Goal: Navigation & Orientation: Find specific page/section

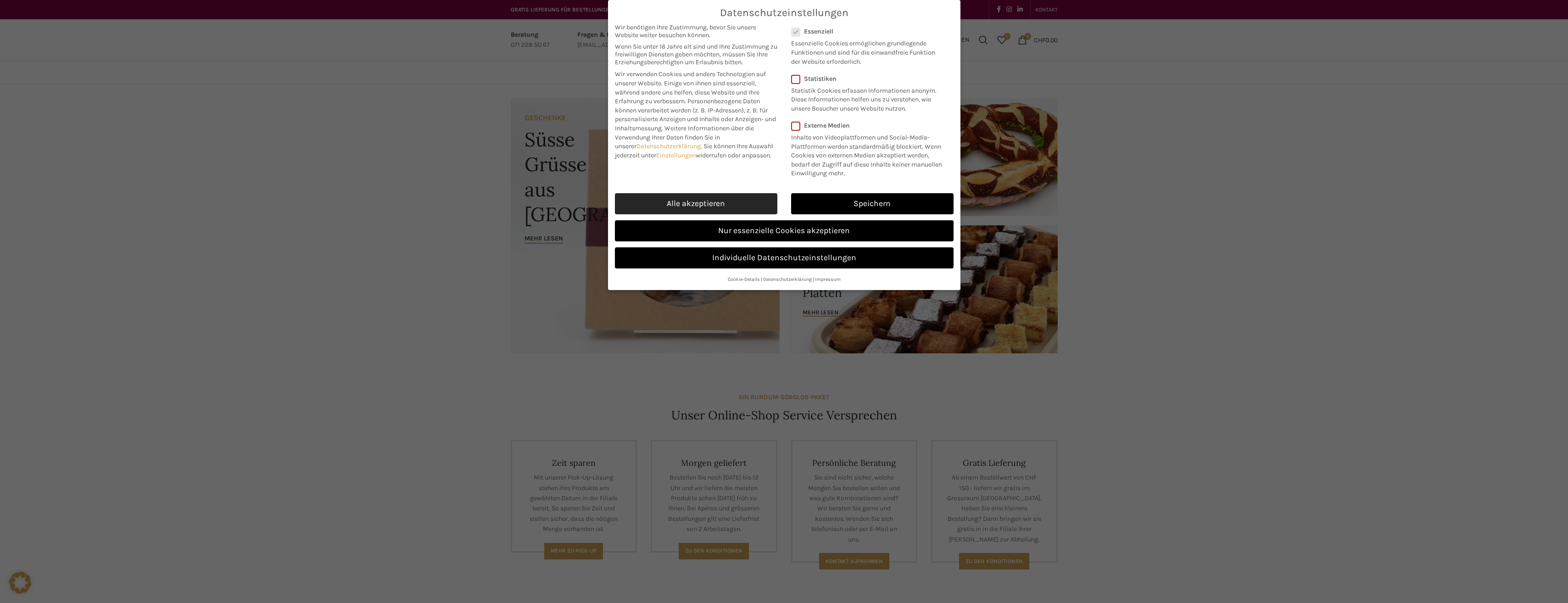
click at [746, 202] on link "Alle akzeptieren" at bounding box center [696, 203] width 163 height 21
checkbox input "true"
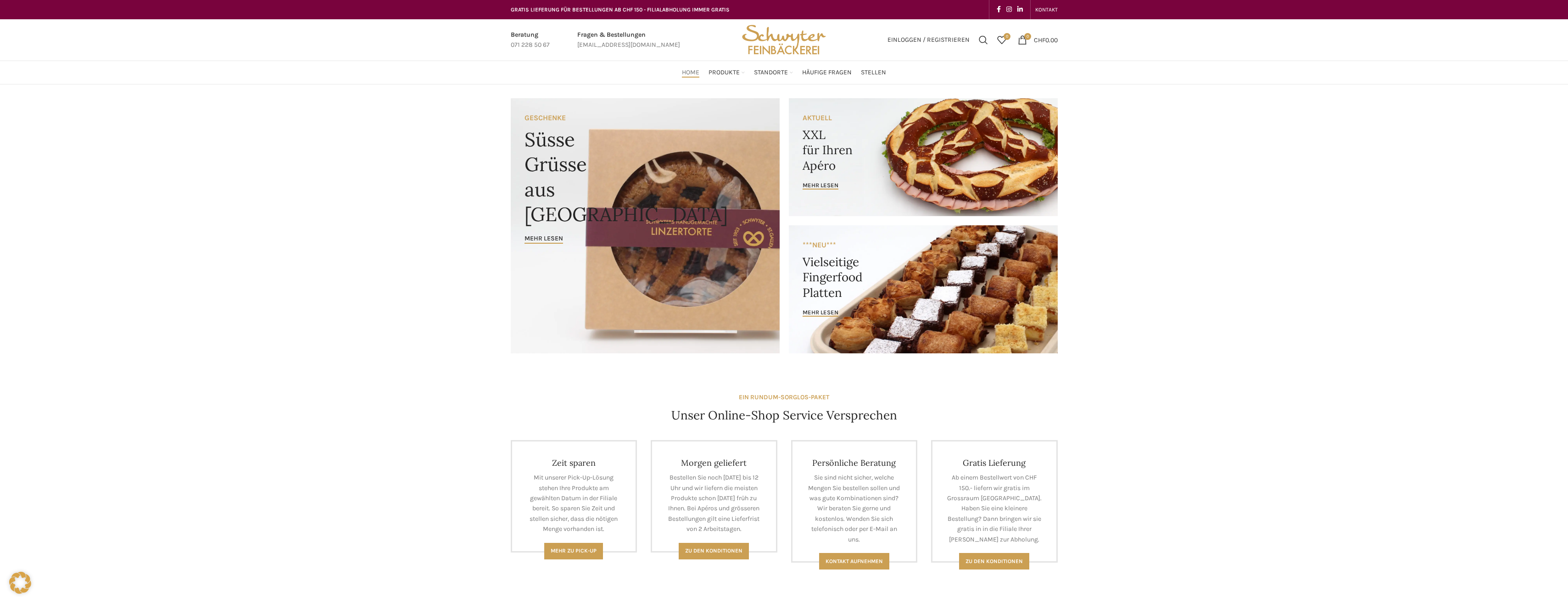
click at [990, 165] on link "Banner link" at bounding box center [923, 157] width 269 height 118
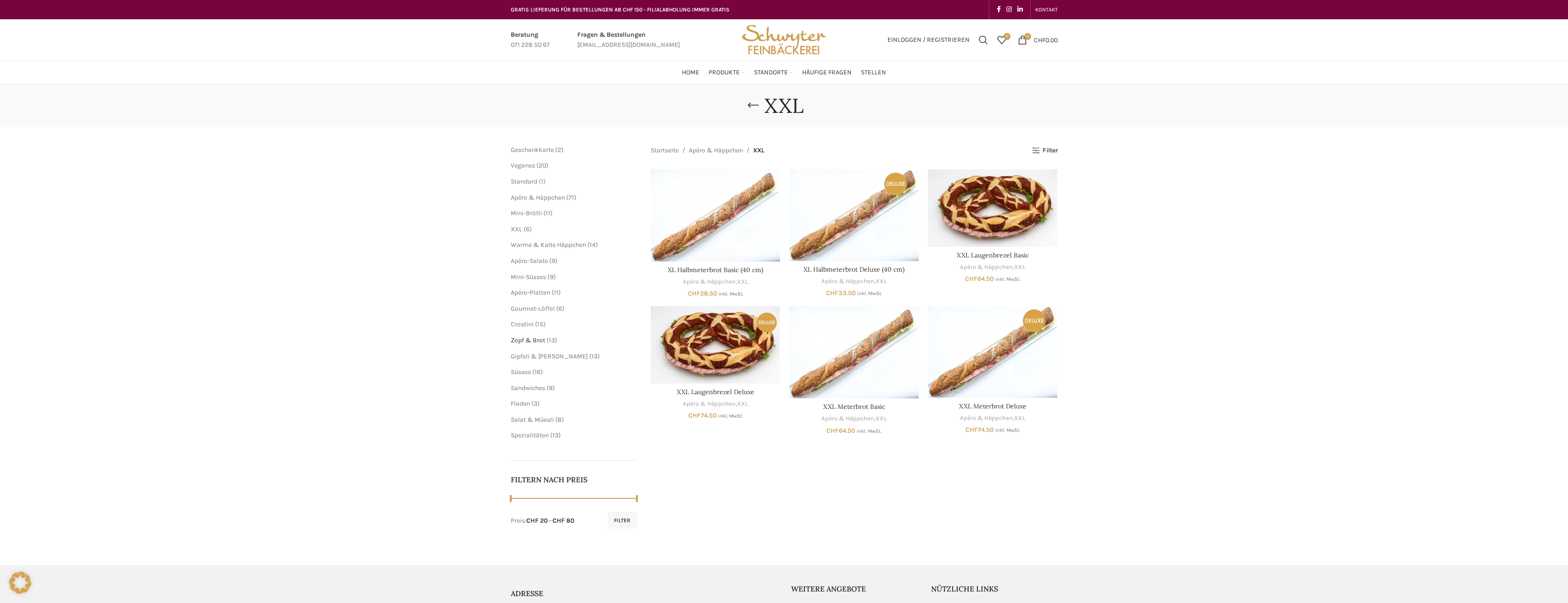
click at [540, 338] on span "Zopf & Brot" at bounding box center [528, 340] width 35 height 8
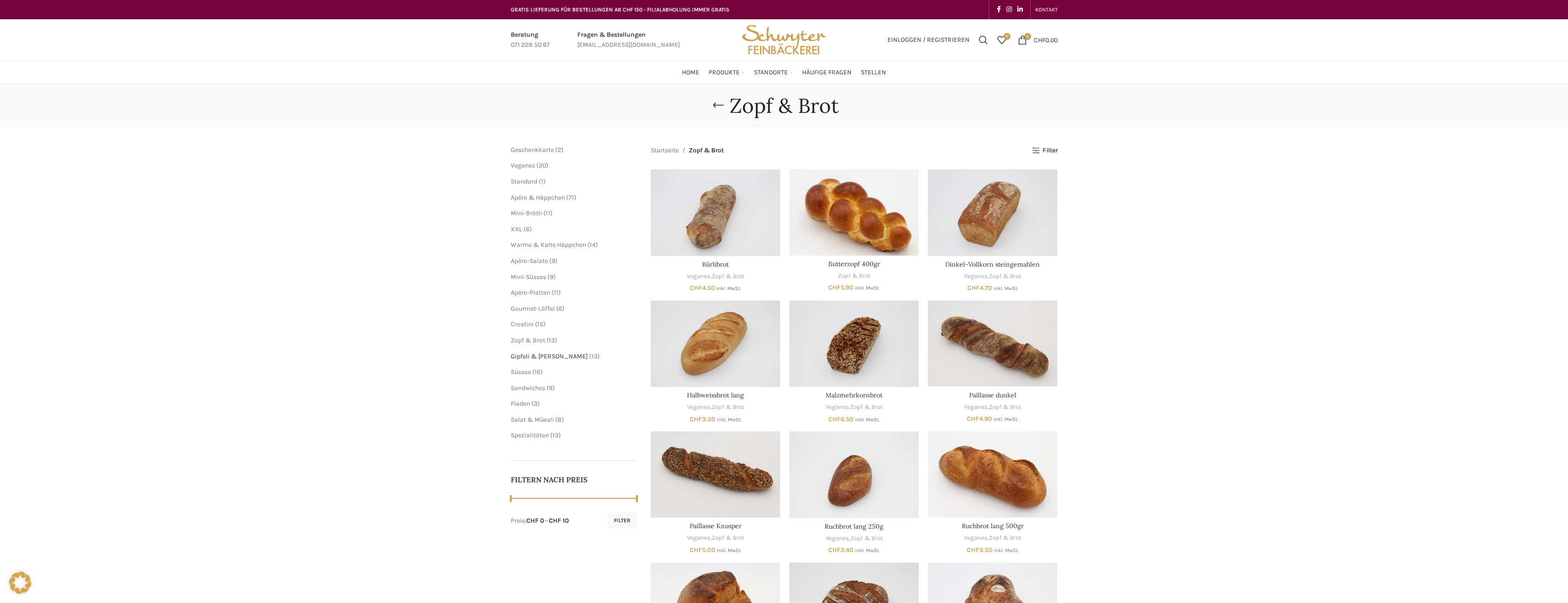
click at [540, 359] on span "Gipfeli & [PERSON_NAME]" at bounding box center [549, 356] width 77 height 8
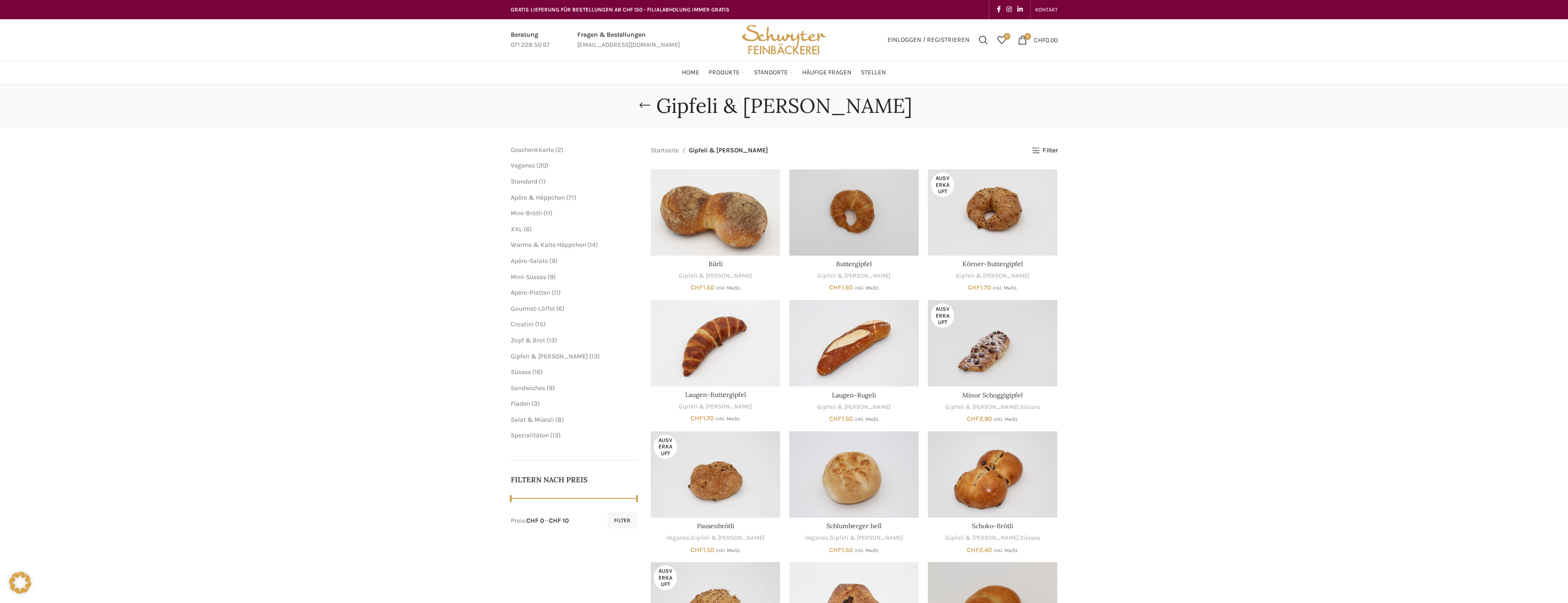
click at [551, 435] on span "13 13 Produkte" at bounding box center [555, 435] width 12 height 8
click at [547, 436] on span "Spezialitäten" at bounding box center [530, 435] width 38 height 8
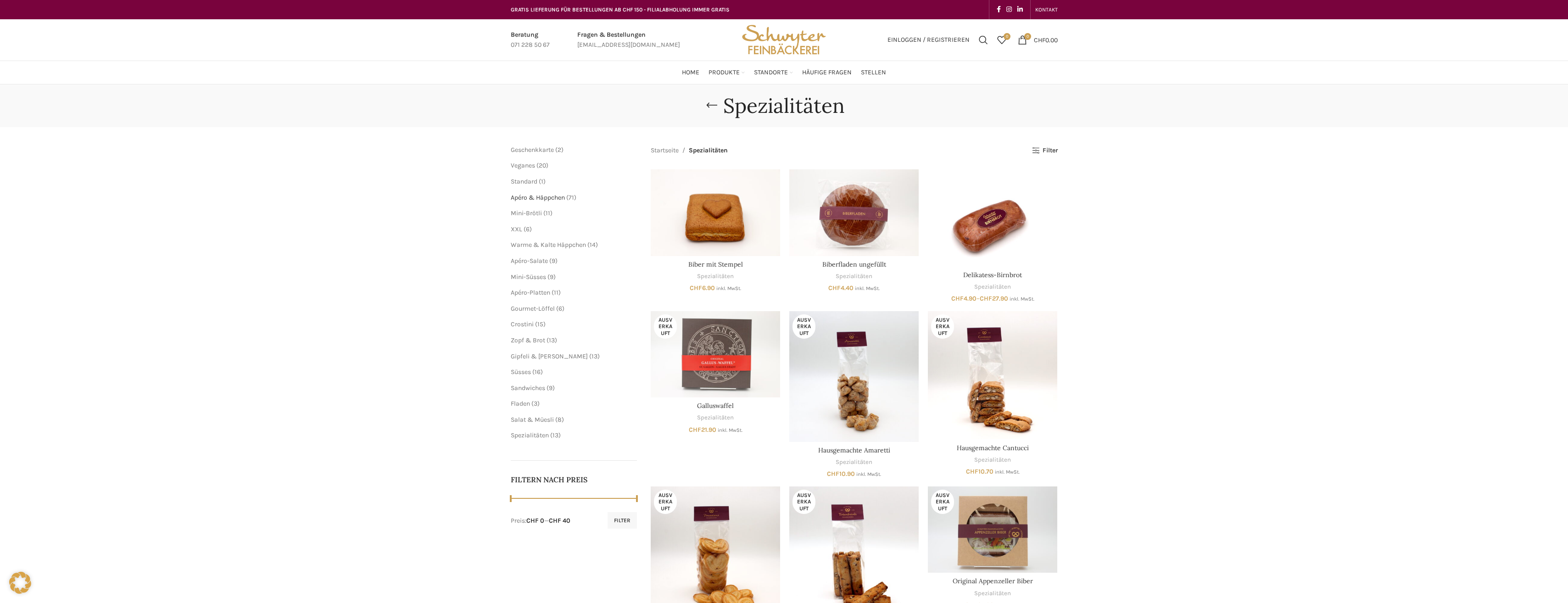
click at [541, 195] on span "Apéro & Häppchen" at bounding box center [537, 197] width 54 height 8
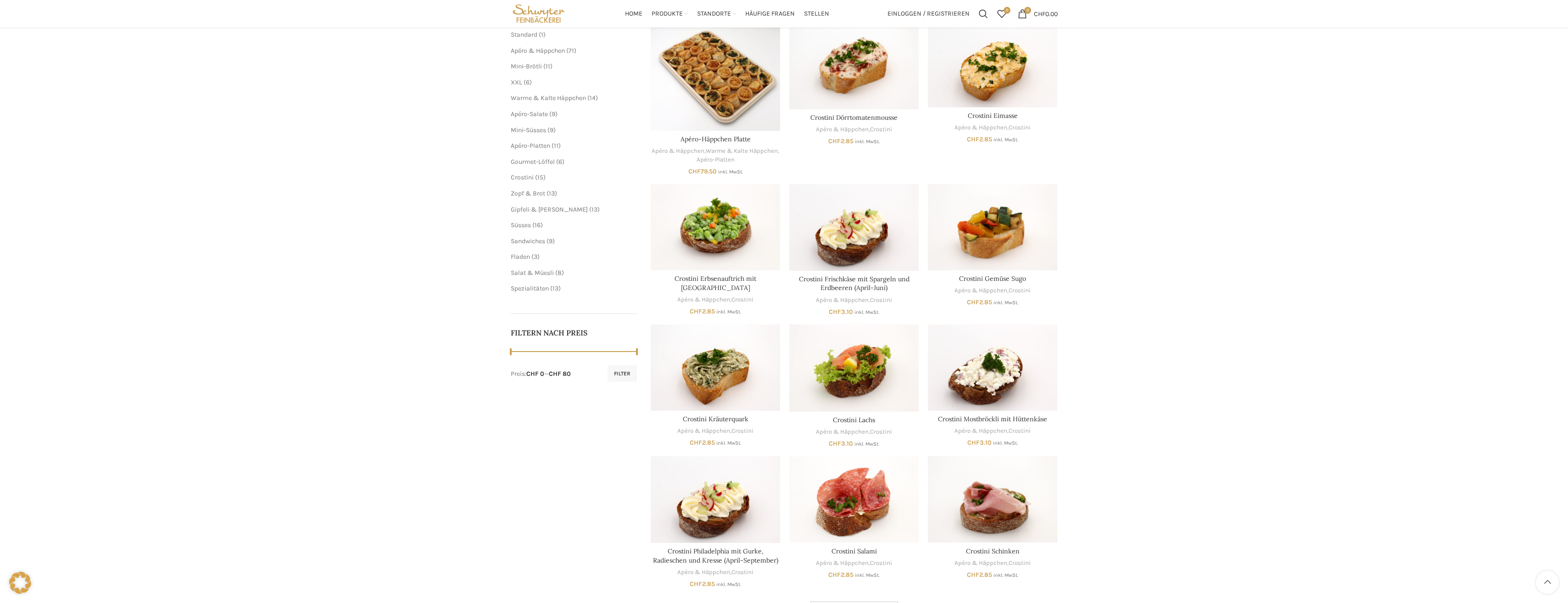
scroll to position [7, 0]
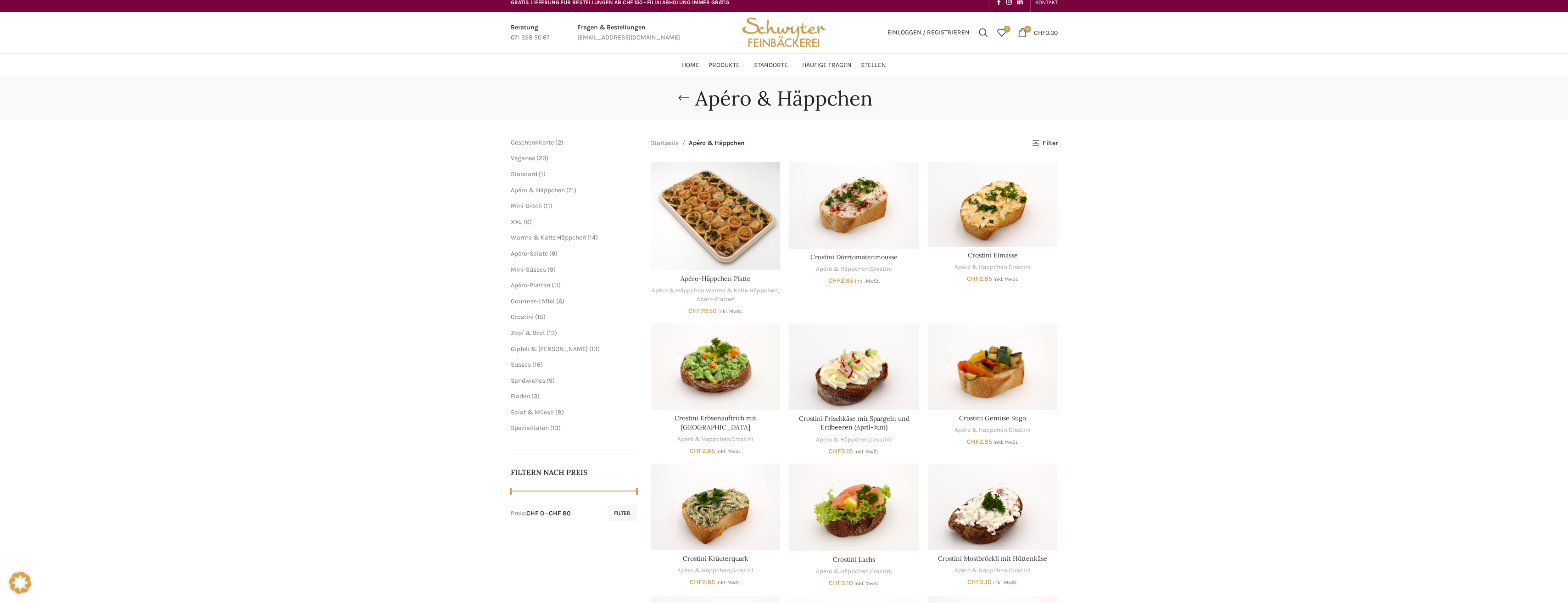
click at [514, 226] on ul "Mini-Brötli 11 11 Produkte XXL 6 6 Produkte Warme & Kalte Häppchen 14 14 Produk…" at bounding box center [574, 262] width 127 height 120
click at [513, 223] on span "XXL" at bounding box center [516, 221] width 12 height 8
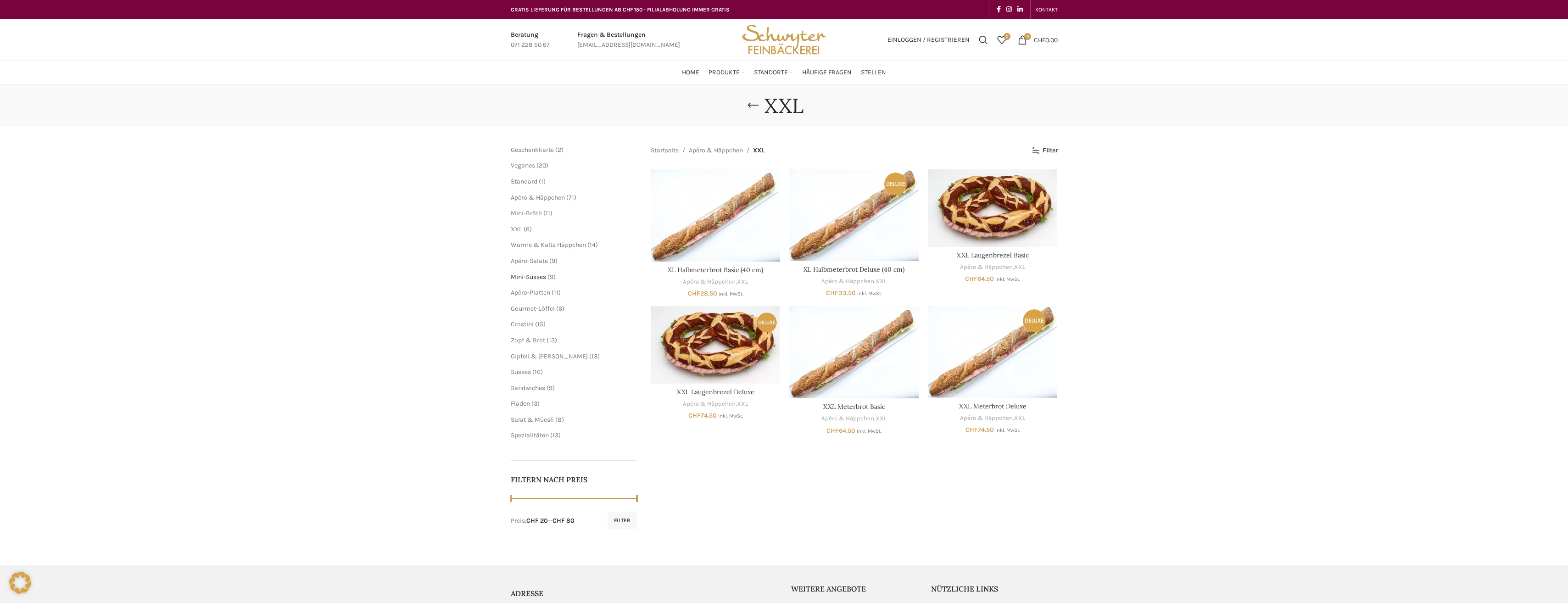
click at [520, 273] on span "Mini-Süsses" at bounding box center [528, 277] width 35 height 8
